Goal: Task Accomplishment & Management: Manage account settings

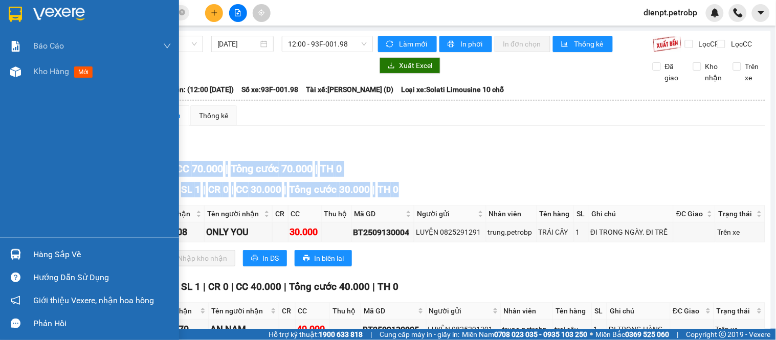
click at [18, 252] on img at bounding box center [15, 254] width 11 height 11
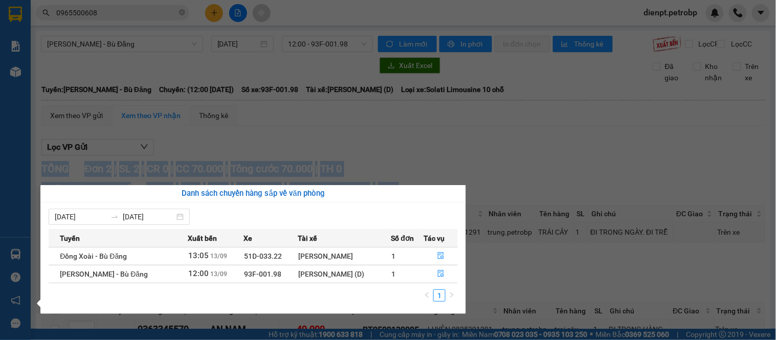
click at [493, 168] on section "Kết quả tìm kiếm ( 667 ) Bộ lọc Mã ĐH Trạng thái Món hàng Tổng cước Chưa cước N…" at bounding box center [388, 170] width 776 height 340
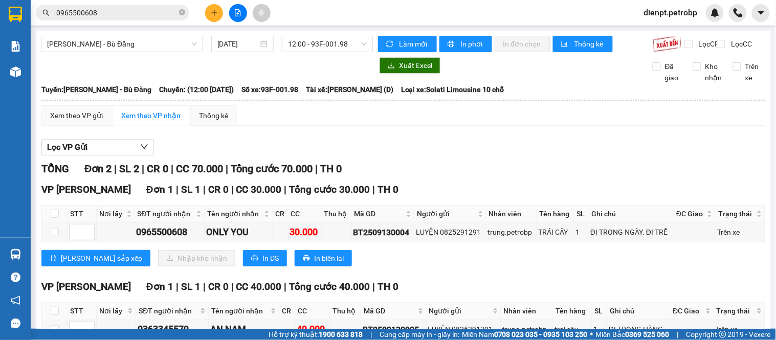
click at [486, 150] on div "Lọc VP Gửi" at bounding box center [403, 147] width 724 height 17
click at [426, 147] on div "Lọc VP Gửi" at bounding box center [403, 147] width 724 height 17
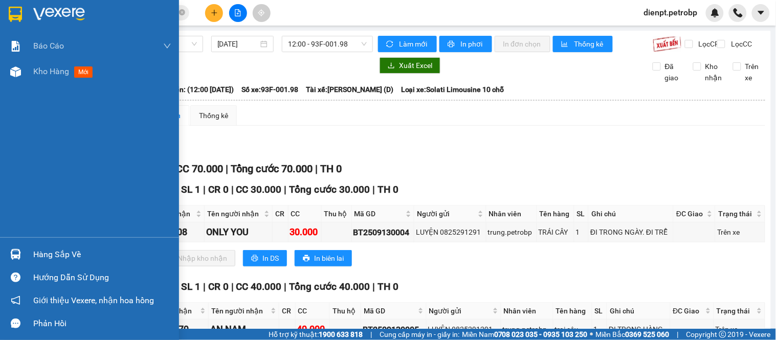
click at [39, 248] on div "Hàng sắp về" at bounding box center [102, 254] width 138 height 15
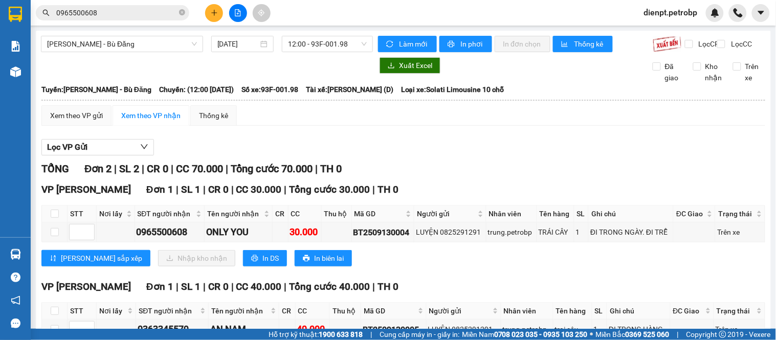
click at [386, 140] on section "Kết quả tìm kiếm ( 667 ) Bộ lọc Mã ĐH Trạng thái Món hàng Tổng cước Chưa cước N…" at bounding box center [388, 170] width 776 height 340
drag, startPoint x: 264, startPoint y: 69, endPoint x: 62, endPoint y: 72, distance: 201.1
click at [263, 69] on div at bounding box center [207, 65] width 332 height 16
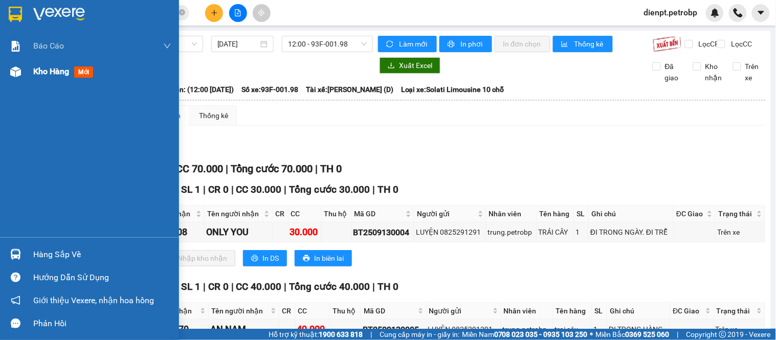
click at [26, 78] on div "Kho hàng mới" at bounding box center [89, 72] width 179 height 26
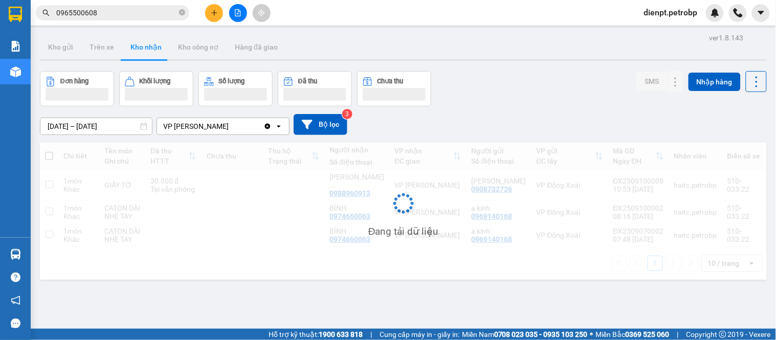
click at [465, 72] on div "Đơn hàng Khối lượng Số lượng Đã thu Chưa thu SMS Nhập hàng" at bounding box center [403, 88] width 727 height 35
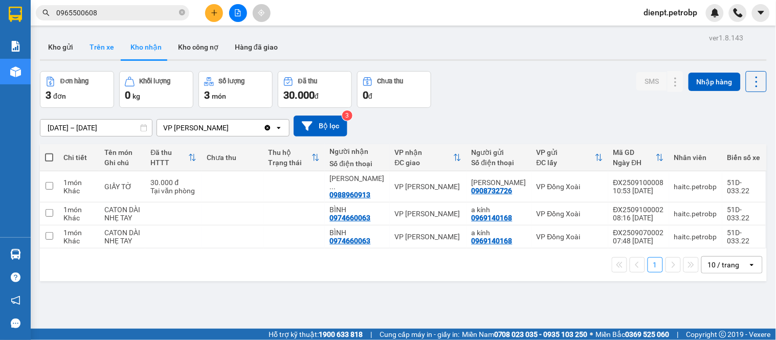
click at [103, 48] on button "Trên xe" at bounding box center [101, 47] width 41 height 25
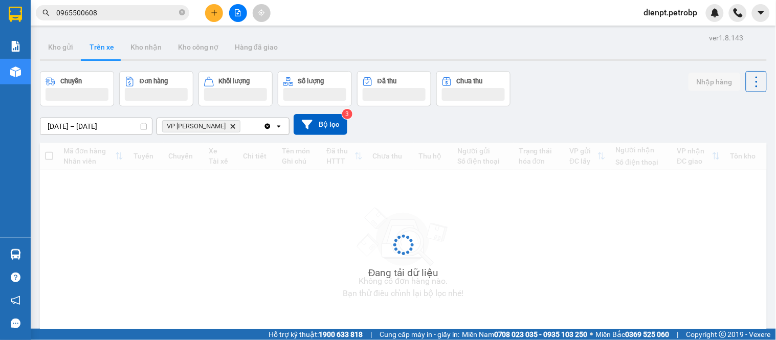
click at [560, 83] on div "Chuyến Đơn hàng Khối lượng Số lượng Đã thu Chưa thu Nhập hàng" at bounding box center [403, 88] width 727 height 35
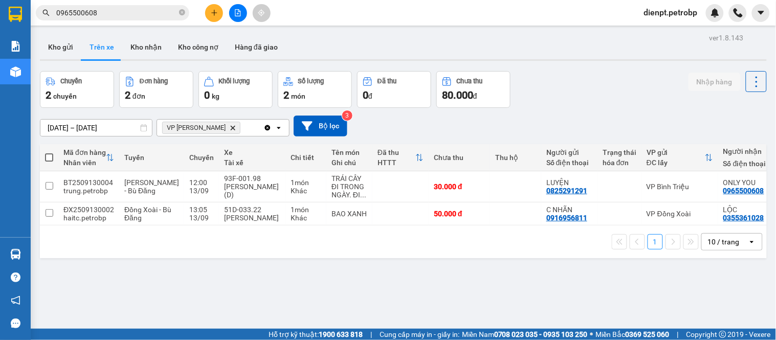
click at [406, 258] on div "1 10 / trang open" at bounding box center [403, 242] width 727 height 33
click at [593, 105] on div "Chuyến 2 chuyến Đơn hàng 2 đơn Khối lượng 0 kg Số lượng 2 món Đã thu 0 đ Chưa t…" at bounding box center [403, 89] width 727 height 37
click at [385, 258] on div "1 10 / trang open" at bounding box center [403, 242] width 727 height 33
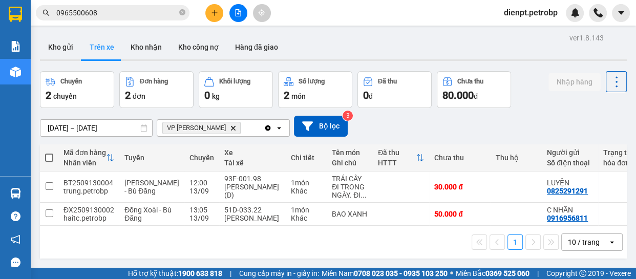
click at [527, 97] on div "Chuyến 2 chuyến Đơn hàng 2 đơn Khối lượng 0 kg Số lượng 2 món Đã thu 0 đ Chưa t…" at bounding box center [333, 89] width 586 height 37
click at [92, 58] on button "Trên xe" at bounding box center [101, 47] width 41 height 25
click at [381, 56] on div "Kho gửi Trên xe Kho nhận Kho công nợ Hàng đã giao" at bounding box center [333, 48] width 586 height 27
click at [376, 39] on div "Kho gửi Trên xe Kho nhận Kho công nợ Hàng đã giao" at bounding box center [333, 48] width 586 height 27
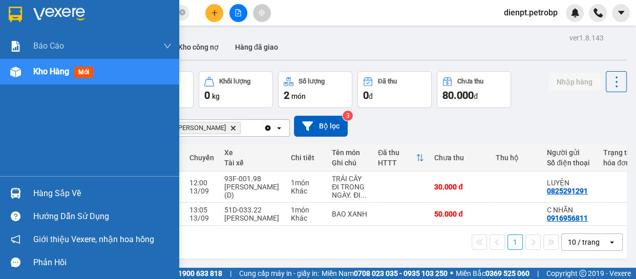
click at [28, 186] on div "Hàng sắp về" at bounding box center [89, 193] width 179 height 23
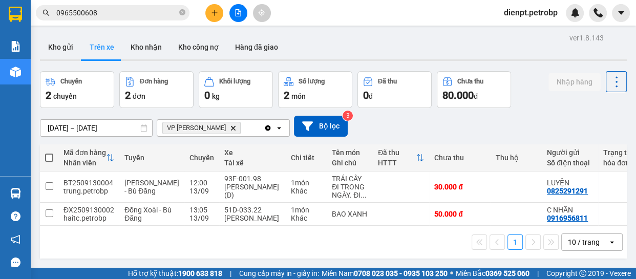
drag, startPoint x: 553, startPoint y: 126, endPoint x: 442, endPoint y: 182, distance: 124.5
click at [553, 125] on section "Kết quả tìm kiếm ( 667 ) Bộ lọc Mã ĐH Trạng thái Món hàng Tổng cước Chưa cước N…" at bounding box center [318, 139] width 636 height 279
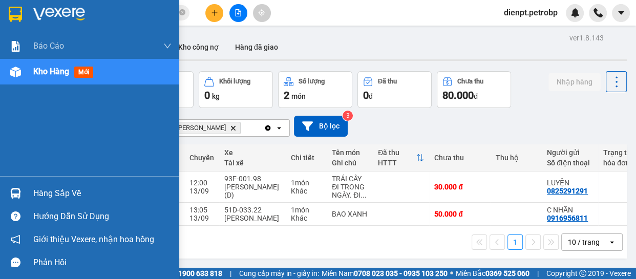
click at [19, 193] on img at bounding box center [15, 193] width 11 height 11
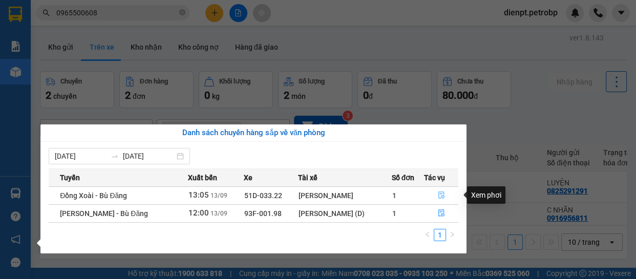
click at [439, 197] on icon "file-done" at bounding box center [441, 194] width 7 height 7
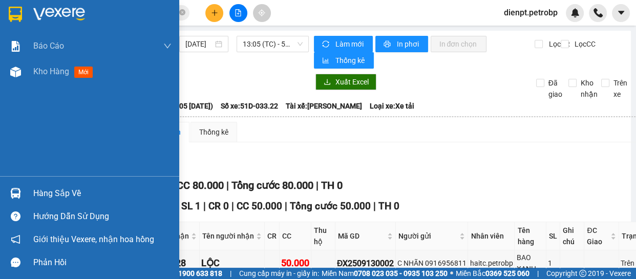
click at [5, 192] on div "Hàng sắp về" at bounding box center [89, 193] width 179 height 23
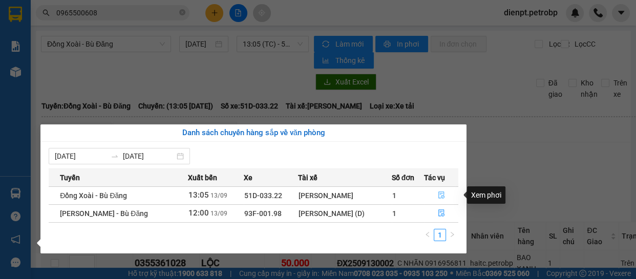
click at [438, 194] on icon "file-done" at bounding box center [441, 194] width 7 height 7
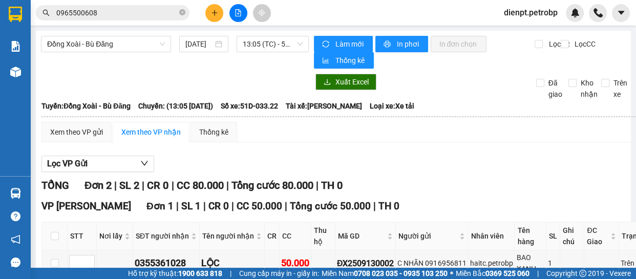
scroll to position [186, 0]
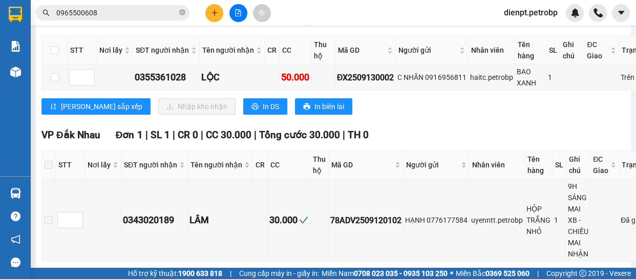
click at [411, 114] on div "Lưu sắp xếp Nhập kho nhận In DS In biên lai" at bounding box center [353, 106] width 624 height 16
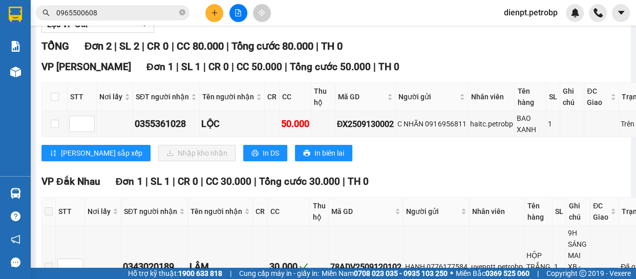
drag, startPoint x: 376, startPoint y: 156, endPoint x: 274, endPoint y: 171, distance: 103.5
click at [377, 156] on div "Lưu sắp xếp Nhập kho nhận In DS In biên lai" at bounding box center [353, 153] width 624 height 16
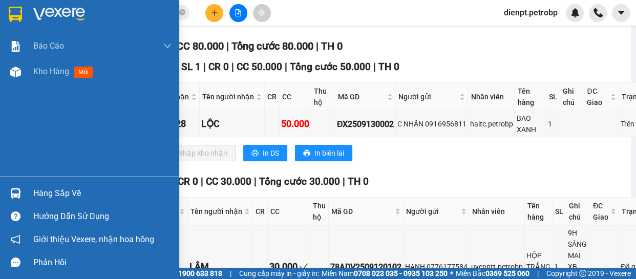
click at [22, 189] on div at bounding box center [16, 193] width 18 height 18
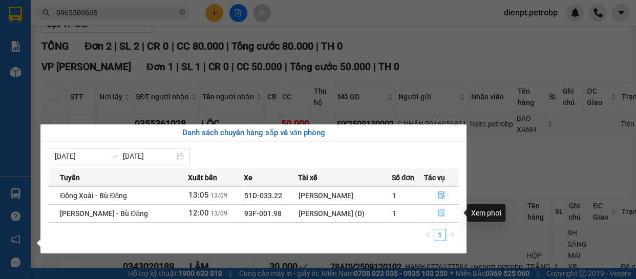
click at [445, 212] on button "button" at bounding box center [440, 213] width 33 height 16
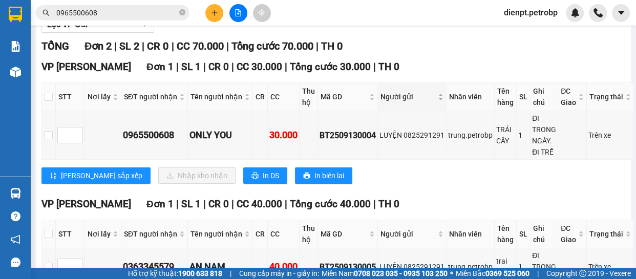
drag, startPoint x: 439, startPoint y: 190, endPoint x: 440, endPoint y: 104, distance: 86.5
click at [438, 188] on div "VP Minh Hưng Đơn 1 | SL 1 | CR 0 | CC 30.000 | Tổng cước 30.000 | TH 0 STT Nơi …" at bounding box center [337, 125] width 592 height 132
click at [435, 51] on div "TỔNG Đơn 2 | SL 2 | CR 0 | CC 70.000 | Tổng cước 70.000 | TH 0" at bounding box center [337, 46] width 592 height 16
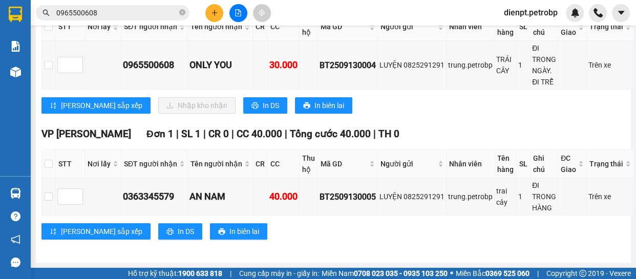
click at [522, 15] on span "dienpt.petrobp" at bounding box center [530, 12] width 70 height 13
click at [518, 29] on span "Đăng xuất" at bounding box center [534, 31] width 50 height 11
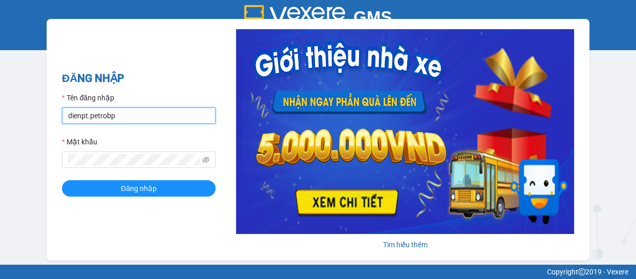
click at [136, 121] on input "dienpt.petrobp" at bounding box center [139, 115] width 154 height 16
type input "maiptx.petrobp"
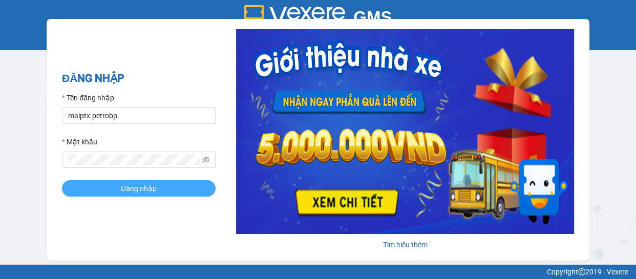
click at [154, 184] on span "Đăng nhập" at bounding box center [139, 188] width 36 height 11
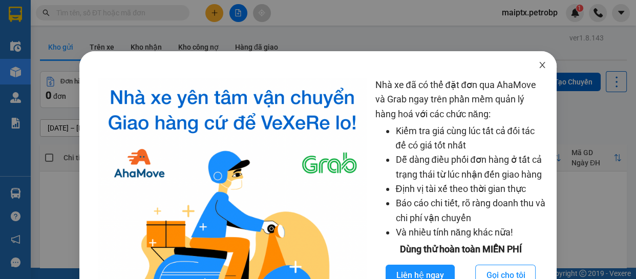
click at [538, 66] on icon "close" at bounding box center [542, 65] width 8 height 8
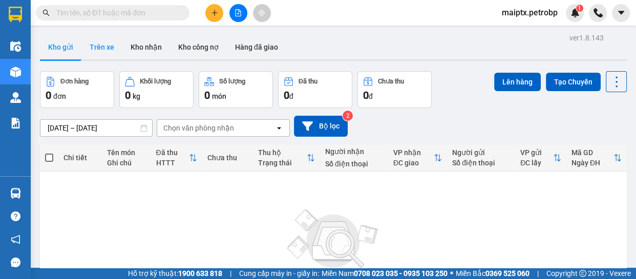
click at [105, 47] on button "Trên xe" at bounding box center [101, 47] width 41 height 25
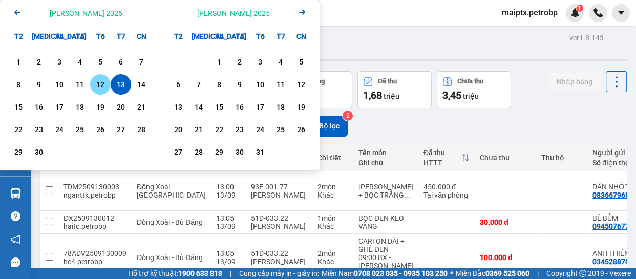
click at [97, 87] on div "12" at bounding box center [100, 84] width 14 height 12
click at [117, 84] on div "13" at bounding box center [121, 84] width 14 height 12
type input "[DATE] – [DATE]"
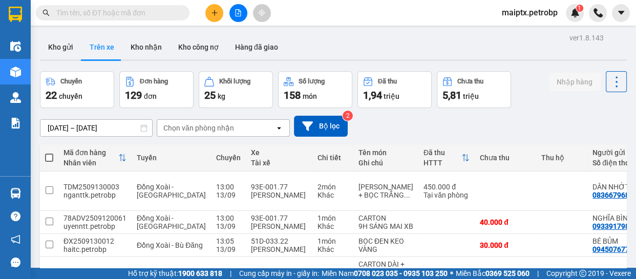
click at [189, 122] on div "Chọn văn phòng nhận" at bounding box center [216, 128] width 118 height 16
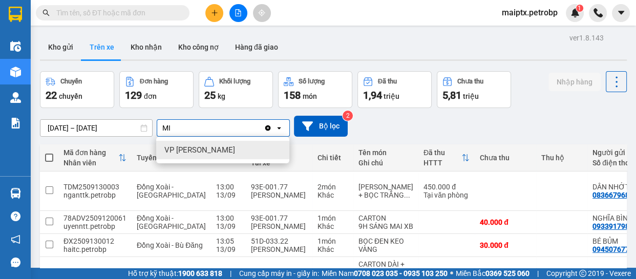
type input "MI"
click at [184, 149] on span "VP [PERSON_NAME]" at bounding box center [199, 150] width 71 height 10
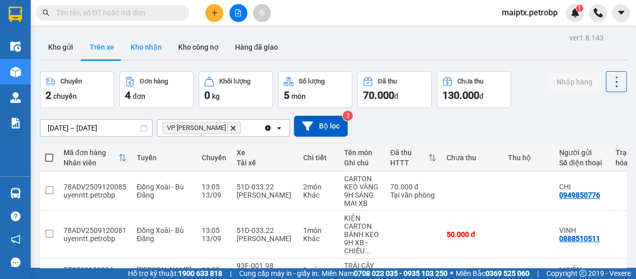
click at [141, 51] on button "Kho nhận" at bounding box center [146, 47] width 48 height 25
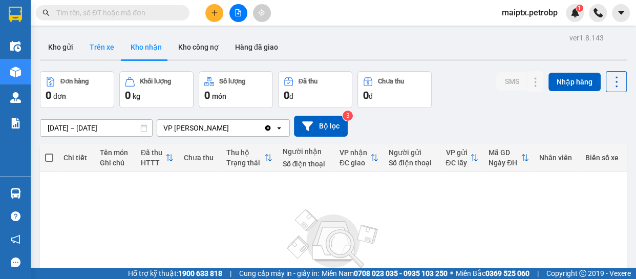
click at [105, 48] on button "Trên xe" at bounding box center [101, 47] width 41 height 25
type input "[DATE] – [DATE]"
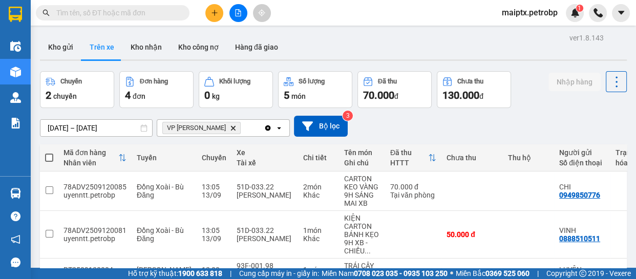
scroll to position [98, 0]
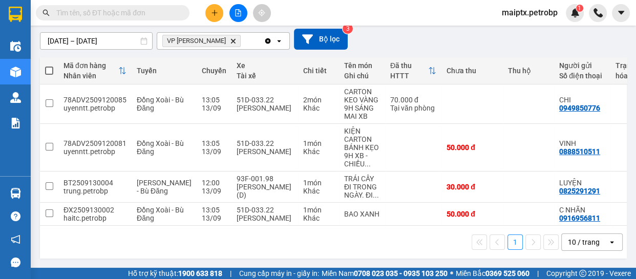
click at [112, 239] on div "1 10 / trang open" at bounding box center [333, 241] width 578 height 17
click at [95, 12] on input "text" at bounding box center [116, 12] width 121 height 11
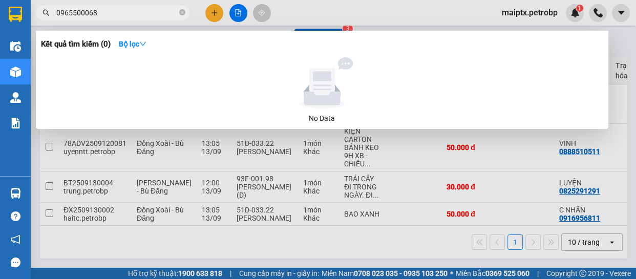
drag, startPoint x: 82, startPoint y: 13, endPoint x: 71, endPoint y: 17, distance: 11.8
click at [71, 17] on input "0965500068" at bounding box center [116, 12] width 121 height 11
click at [101, 14] on input "0965500068" at bounding box center [116, 12] width 121 height 11
click at [100, 14] on input "0965500068" at bounding box center [116, 12] width 121 height 11
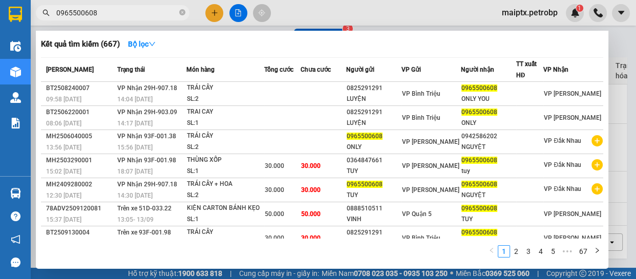
type input "0965500608"
click at [266, 258] on div "1 2 3 4 5 ••• 67" at bounding box center [322, 254] width 562 height 18
click at [417, 16] on div at bounding box center [318, 139] width 636 height 279
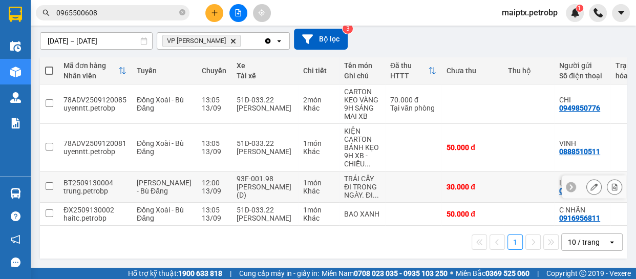
click at [503, 171] on td at bounding box center [528, 186] width 51 height 31
checkbox input "true"
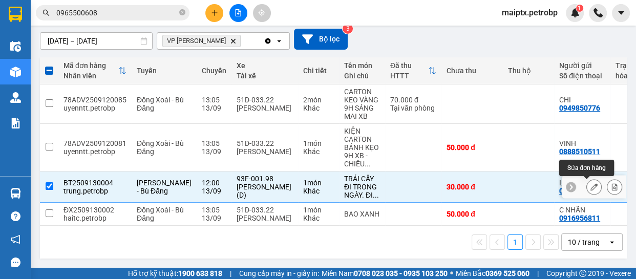
click at [586, 178] on button at bounding box center [593, 187] width 14 height 18
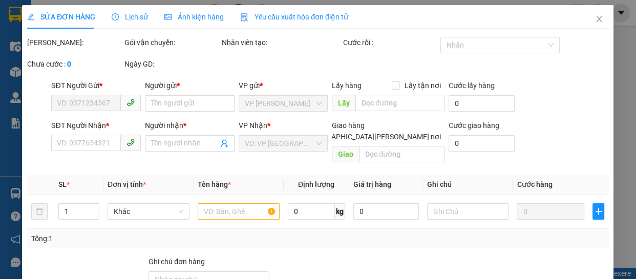
type input "0825291291"
type input "LUYỆN"
type input "0965500608"
type input "ONLY YOU"
type input "30.000"
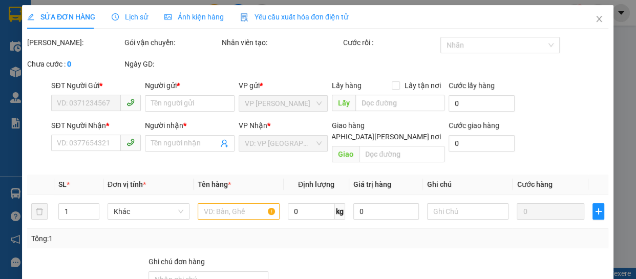
type input "30.000"
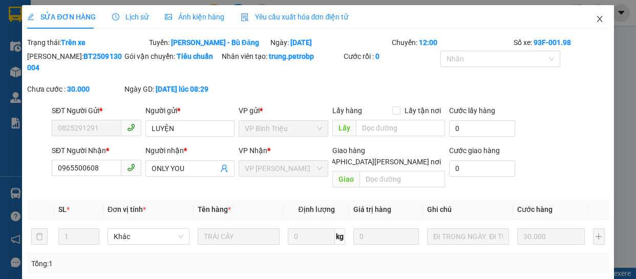
click at [596, 18] on icon "close" at bounding box center [599, 19] width 6 height 6
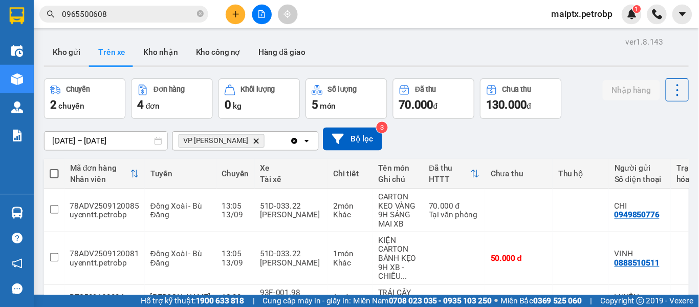
scroll to position [93, 0]
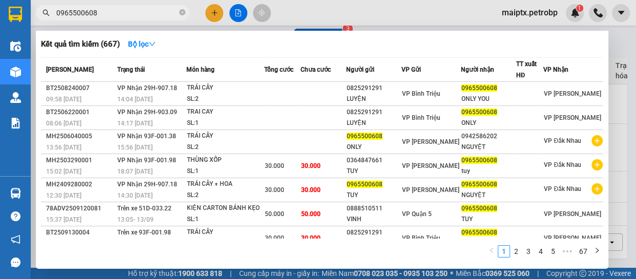
click at [120, 15] on input "0965500608" at bounding box center [116, 12] width 121 height 11
click at [127, 253] on div "1 2 3 4 5 ••• 67" at bounding box center [322, 254] width 562 height 18
click at [138, 253] on div "1 2 3 4 5 ••• 67" at bounding box center [322, 254] width 562 height 18
click at [398, 13] on div at bounding box center [318, 139] width 636 height 279
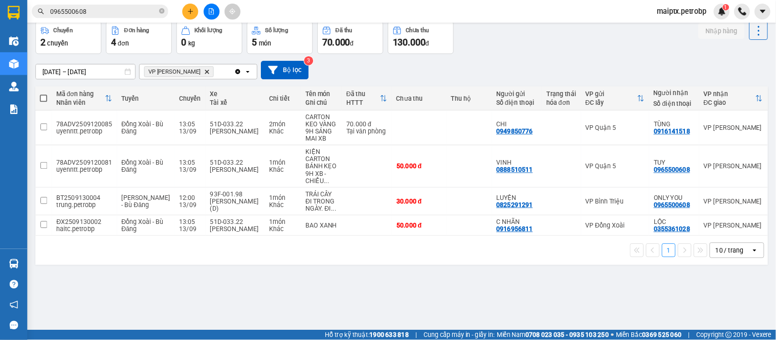
scroll to position [47, 0]
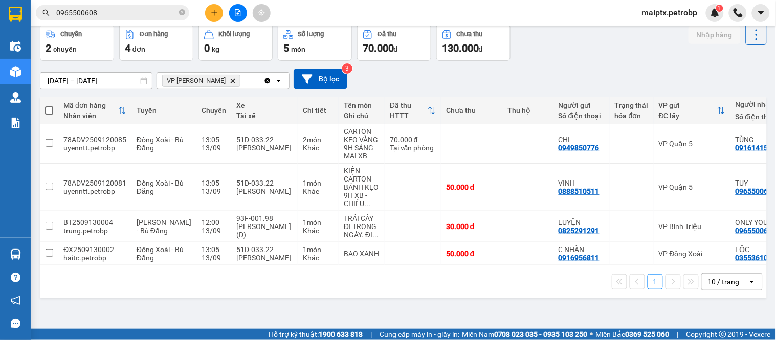
click at [135, 278] on div "1 10 / trang open" at bounding box center [403, 282] width 727 height 33
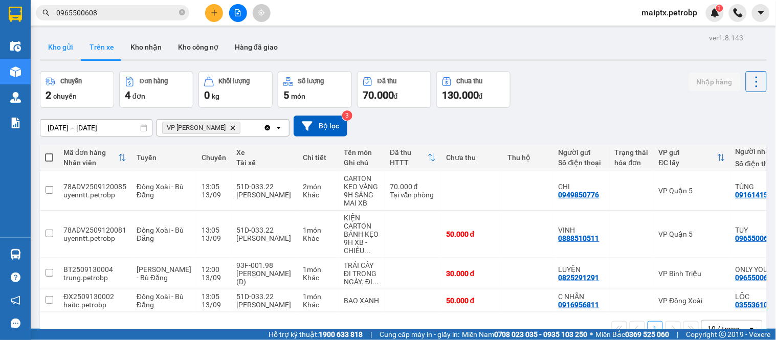
click at [60, 52] on button "Kho gửi" at bounding box center [60, 47] width 41 height 25
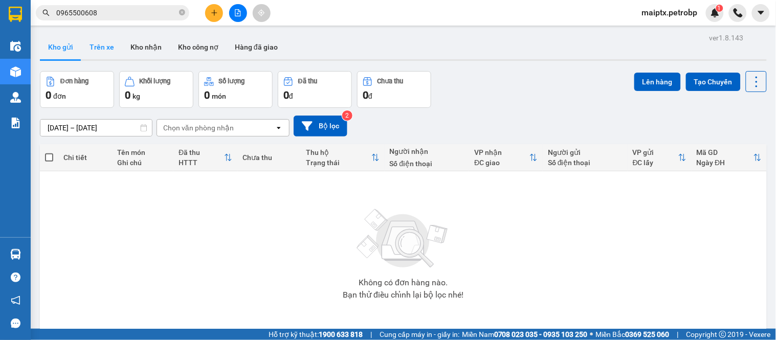
click at [106, 49] on button "Trên xe" at bounding box center [101, 47] width 41 height 25
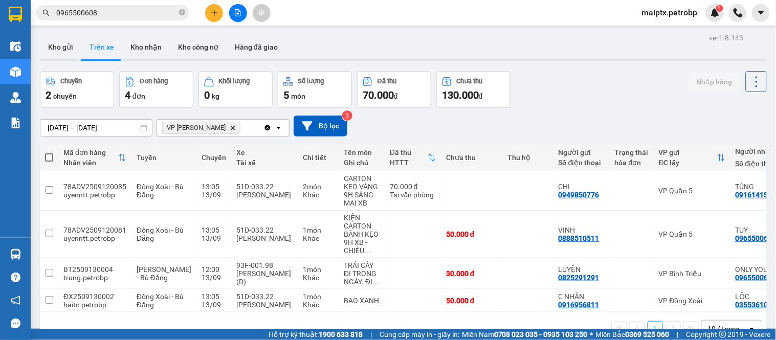
click at [130, 7] on input "0965500608" at bounding box center [116, 12] width 121 height 11
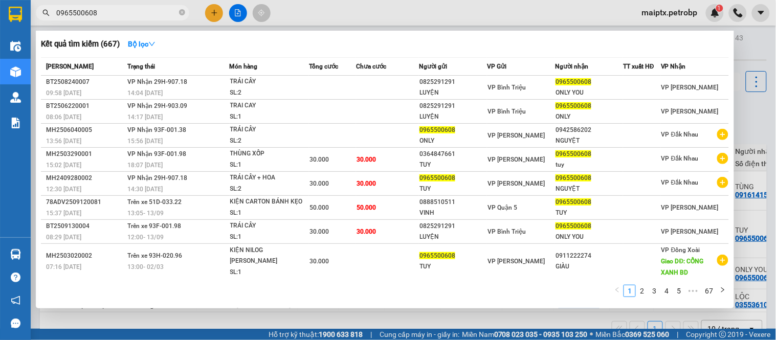
click at [130, 7] on input "0965500608" at bounding box center [116, 12] width 121 height 11
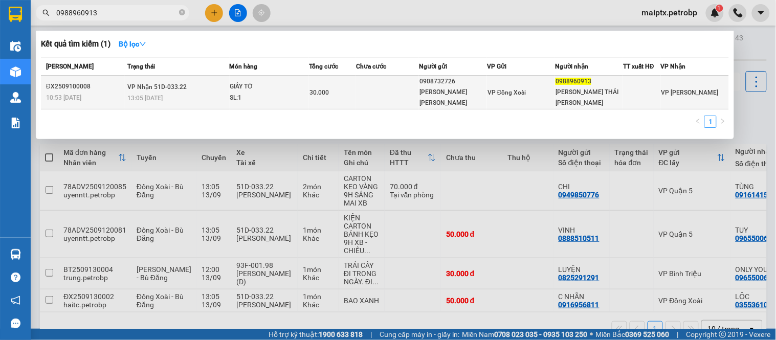
type input "0988960913"
click at [367, 83] on td at bounding box center [387, 93] width 63 height 34
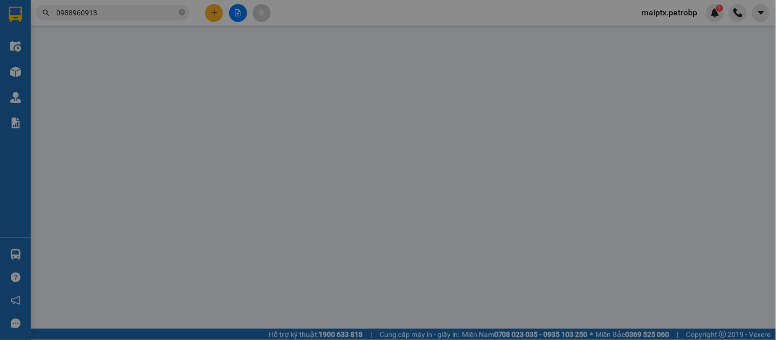
type input "0908732726"
type input "[PERSON_NAME] [PERSON_NAME]"
type input "0988960913"
type input "[PERSON_NAME] THÁI [PERSON_NAME]"
type input "30.000"
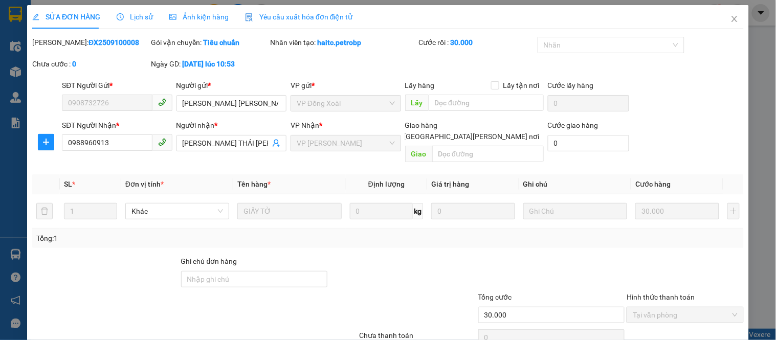
scroll to position [40, 0]
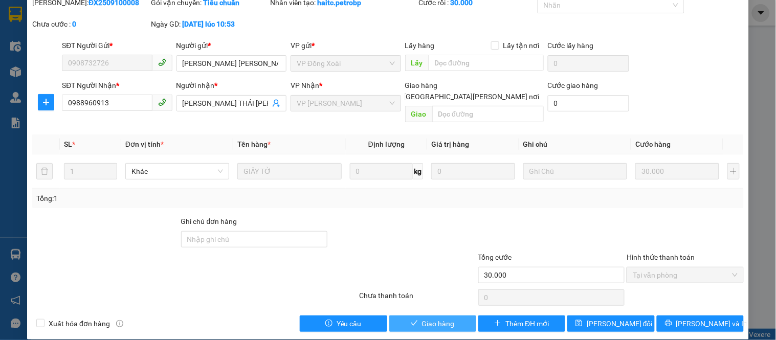
click at [414, 278] on button "Giao hàng" at bounding box center [432, 324] width 87 height 16
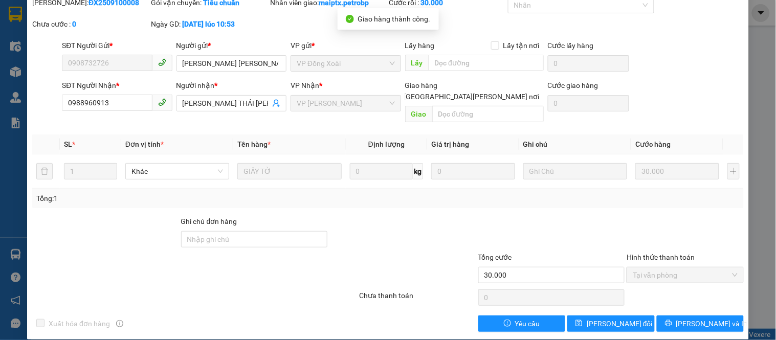
scroll to position [0, 0]
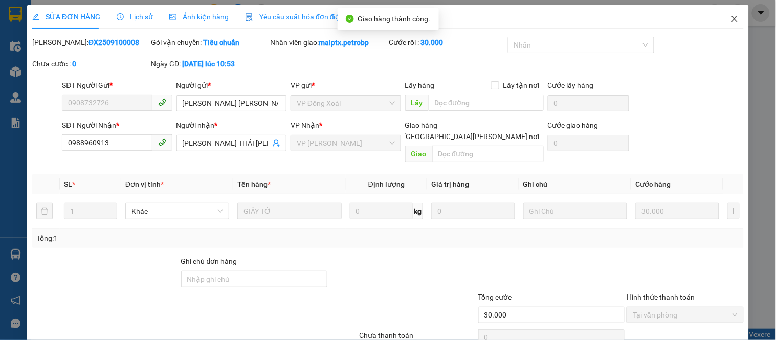
click at [635, 16] on icon "close" at bounding box center [735, 19] width 8 height 8
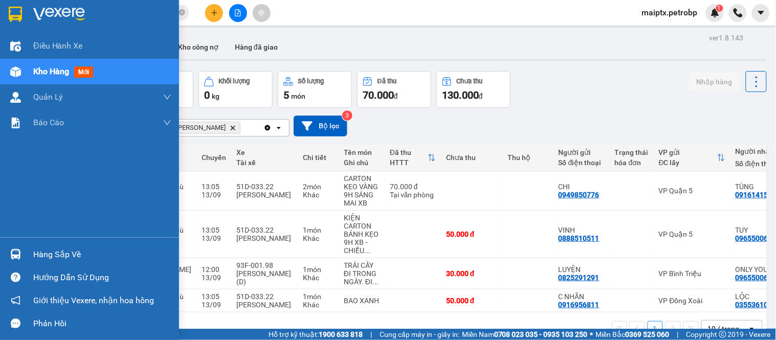
click at [26, 254] on div "Hàng sắp về" at bounding box center [89, 254] width 179 height 23
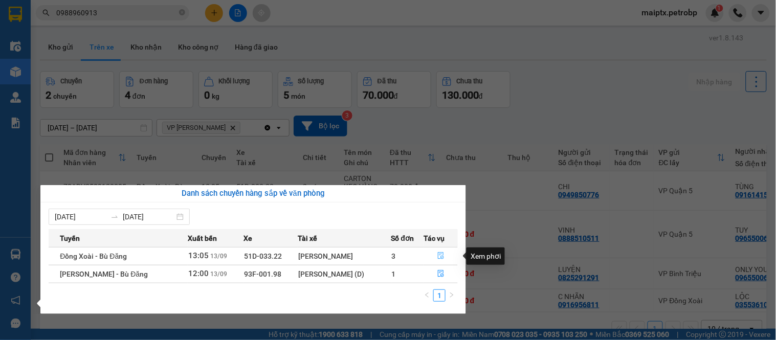
click at [440, 254] on icon "file-done" at bounding box center [441, 255] width 7 height 7
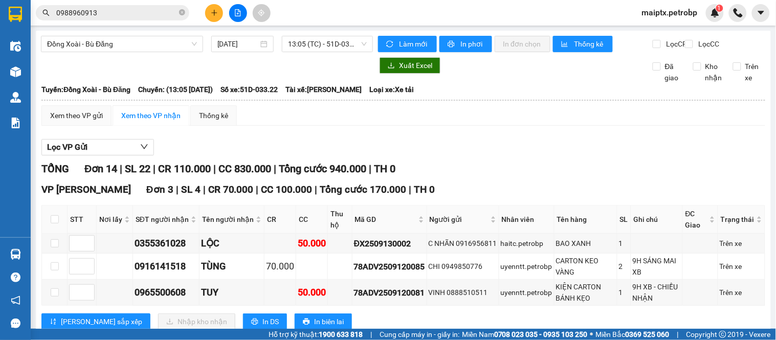
scroll to position [170, 0]
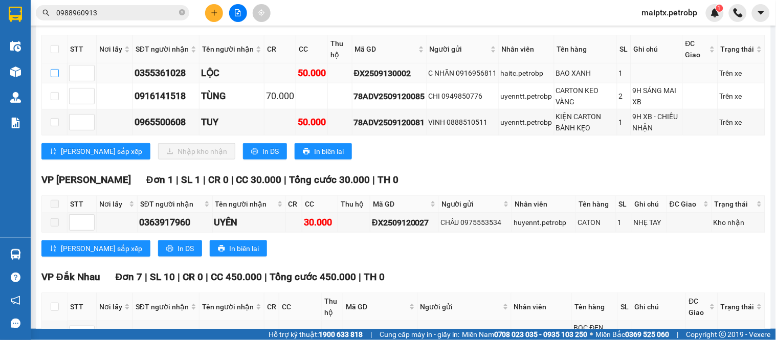
click at [54, 77] on input "checkbox" at bounding box center [55, 73] width 8 height 8
checkbox input "true"
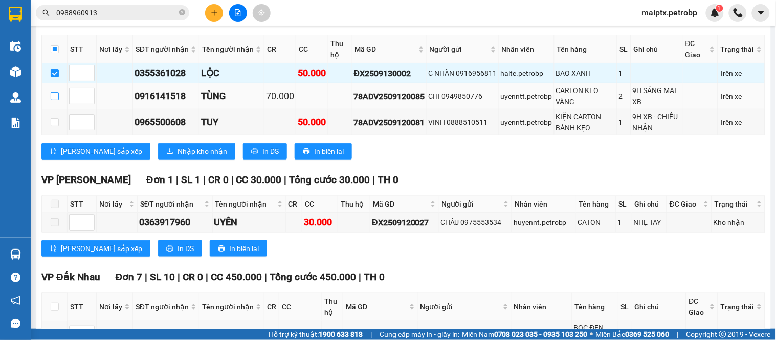
click at [56, 102] on label at bounding box center [55, 96] width 8 height 11
click at [56, 100] on input "checkbox" at bounding box center [55, 96] width 8 height 8
checkbox input "true"
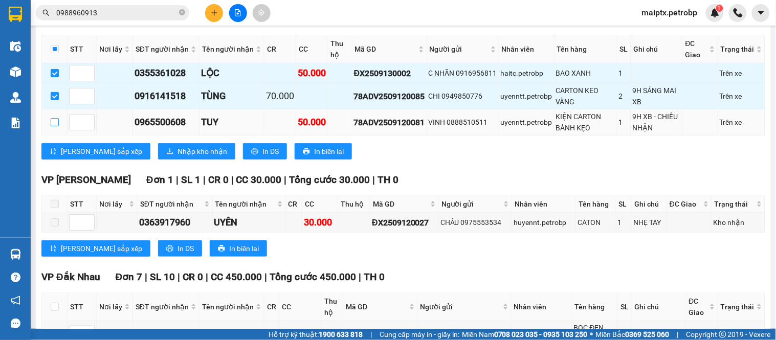
click at [57, 126] on input "checkbox" at bounding box center [55, 122] width 8 height 8
checkbox input "true"
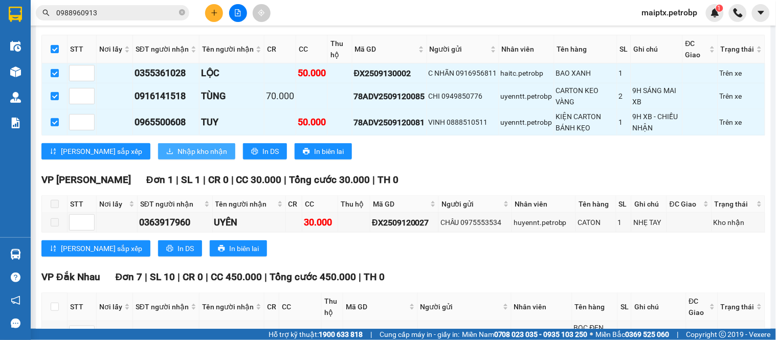
click at [178, 155] on span "Nhập kho nhận" at bounding box center [203, 151] width 50 height 11
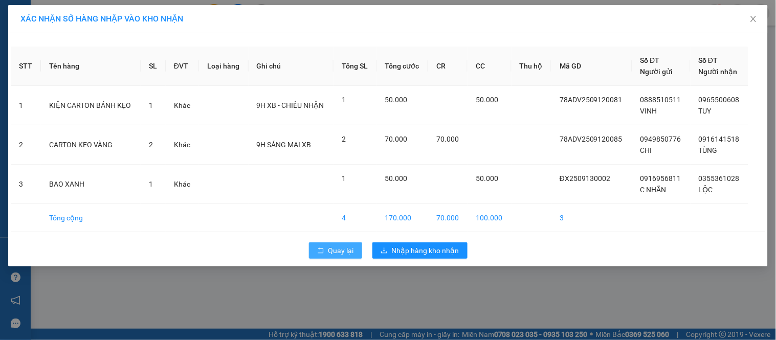
click at [328, 246] on button "Quay lại" at bounding box center [335, 251] width 53 height 16
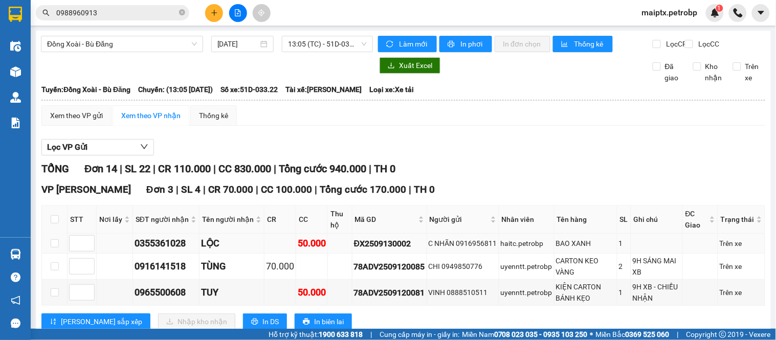
scroll to position [114, 0]
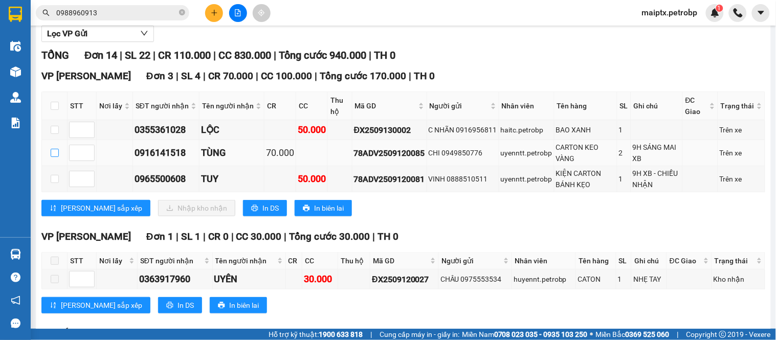
click at [52, 157] on input "checkbox" at bounding box center [55, 153] width 8 height 8
checkbox input "true"
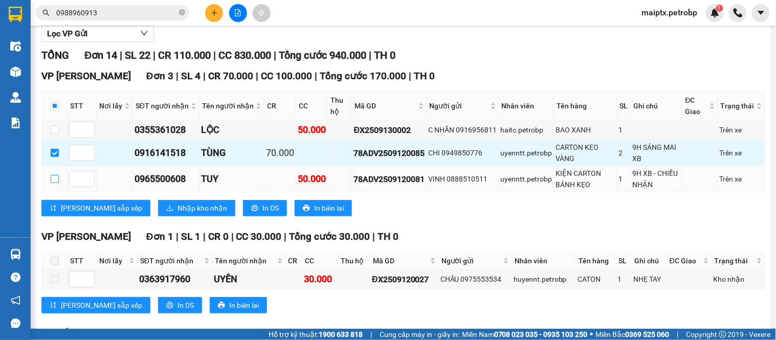
click at [51, 183] on input "checkbox" at bounding box center [55, 179] width 8 height 8
checkbox input "true"
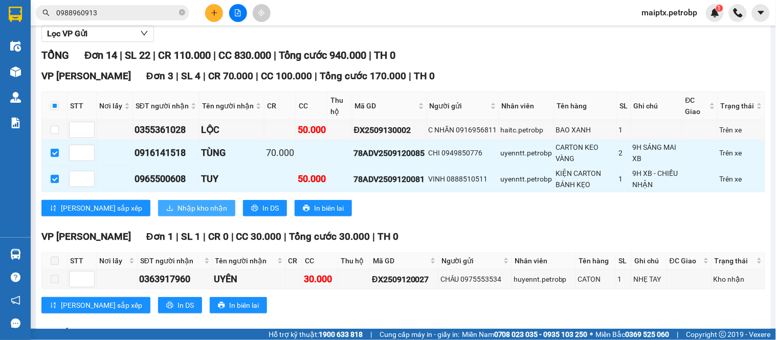
click at [178, 214] on span "Nhập kho nhận" at bounding box center [203, 208] width 50 height 11
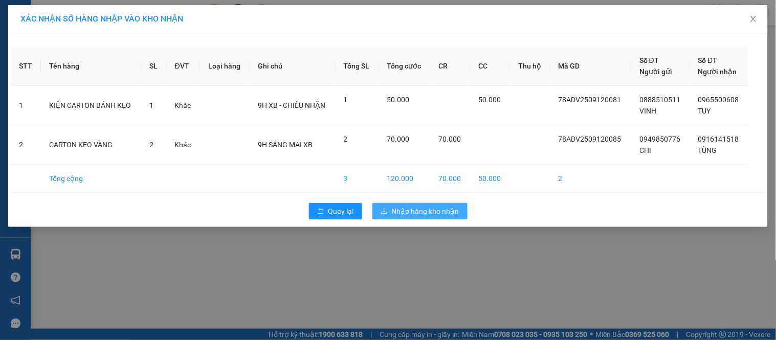
click at [390, 213] on button "Nhập hàng kho nhận" at bounding box center [420, 211] width 95 height 16
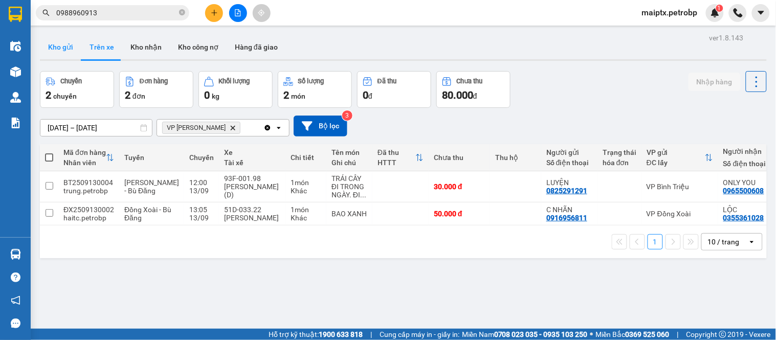
click at [67, 50] on button "Kho gửi" at bounding box center [60, 47] width 41 height 25
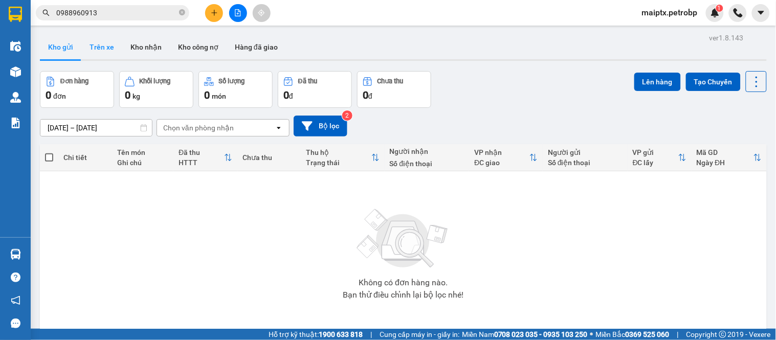
click at [104, 53] on button "Trên xe" at bounding box center [101, 47] width 41 height 25
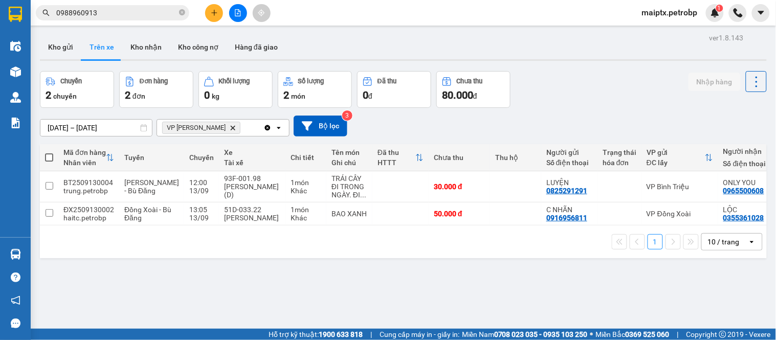
click at [178, 278] on div "ver 1.8.143 Kho gửi Trên xe Kho [PERSON_NAME] công nợ Hàng đã giao Chuyến 2 chu…" at bounding box center [403, 201] width 735 height 340
click at [96, 278] on div "ver 1.8.143 Kho gửi Trên xe Kho [PERSON_NAME] công nợ Hàng đã giao Chuyến 2 chu…" at bounding box center [403, 201] width 735 height 340
click at [121, 278] on div "ver 1.8.143 Kho gửi Trên xe Kho [PERSON_NAME] công nợ Hàng đã giao Chuyến 2 chu…" at bounding box center [403, 201] width 735 height 340
click at [131, 43] on button "Kho nhận" at bounding box center [146, 47] width 48 height 25
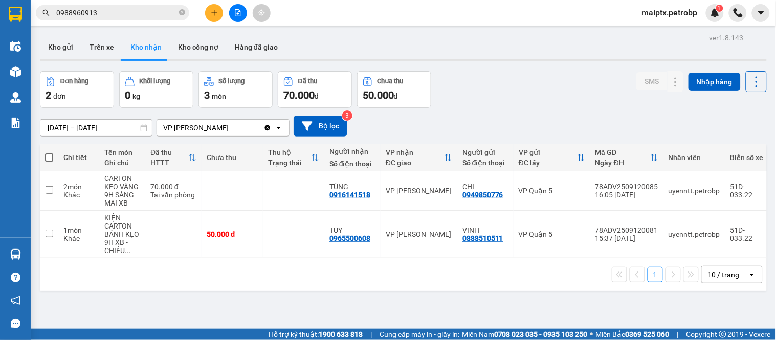
click at [113, 278] on div "ver 1.8.143 Kho gửi Trên xe Kho [PERSON_NAME] công nợ Hàng đã [PERSON_NAME] hàn…" at bounding box center [403, 201] width 735 height 340
click at [91, 47] on button "Trên xe" at bounding box center [101, 47] width 41 height 25
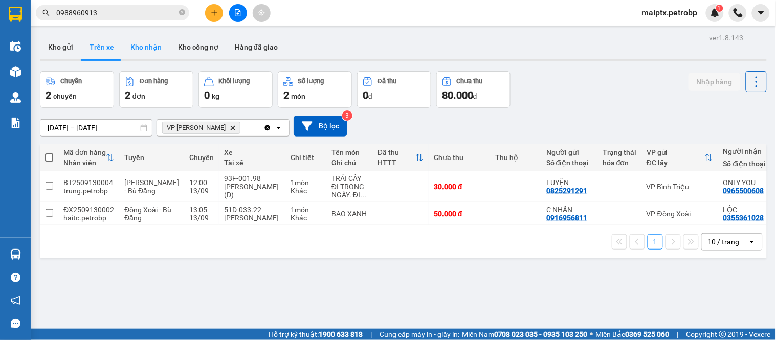
click at [134, 50] on button "Kho nhận" at bounding box center [146, 47] width 48 height 25
type input "[DATE] – [DATE]"
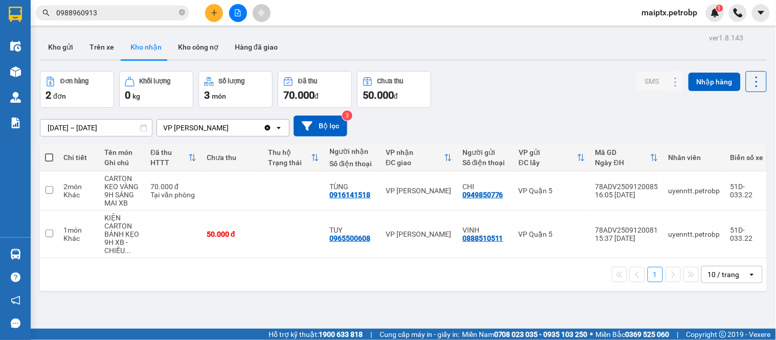
click at [105, 13] on input "0988960913" at bounding box center [116, 12] width 121 height 11
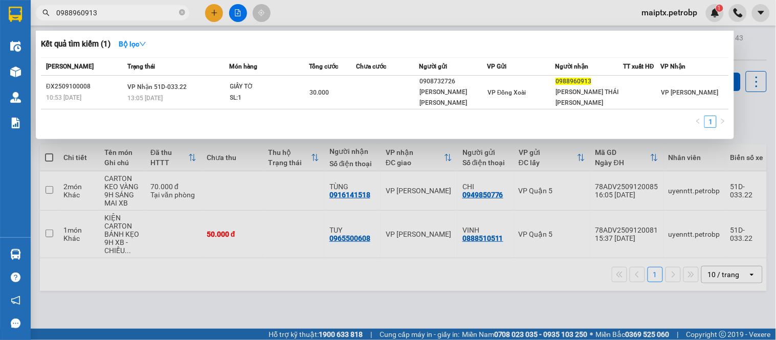
click at [105, 13] on input "0988960913" at bounding box center [116, 12] width 121 height 11
click at [104, 13] on input "0988960913" at bounding box center [116, 12] width 121 height 11
click at [151, 278] on div at bounding box center [388, 170] width 776 height 340
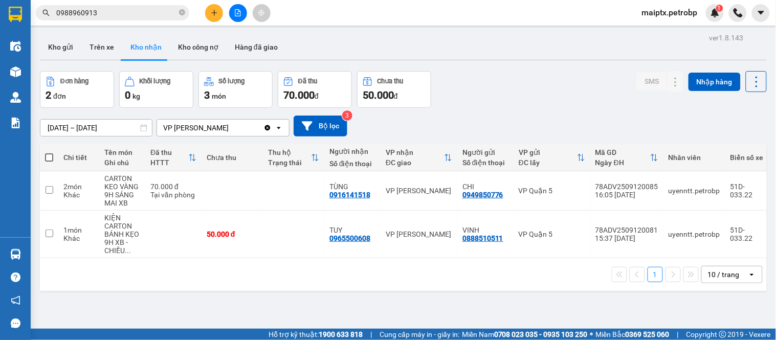
click at [111, 8] on input "0988960913" at bounding box center [116, 12] width 121 height 11
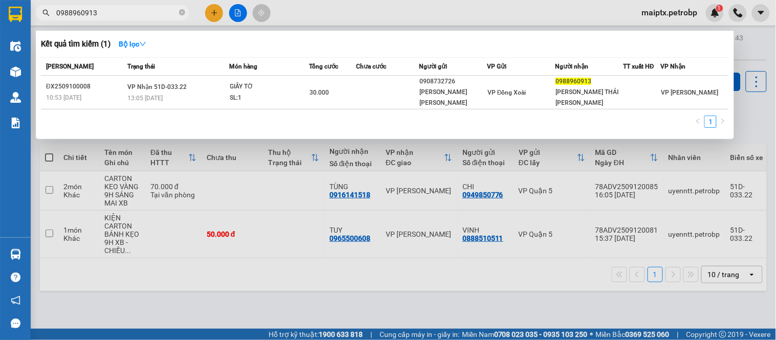
click at [111, 8] on input "0988960913" at bounding box center [116, 12] width 121 height 11
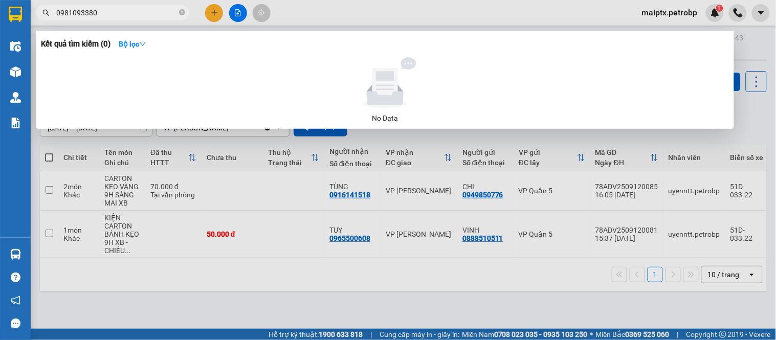
type input "0981093380"
click at [126, 278] on div at bounding box center [388, 170] width 776 height 340
